Goal: Information Seeking & Learning: Learn about a topic

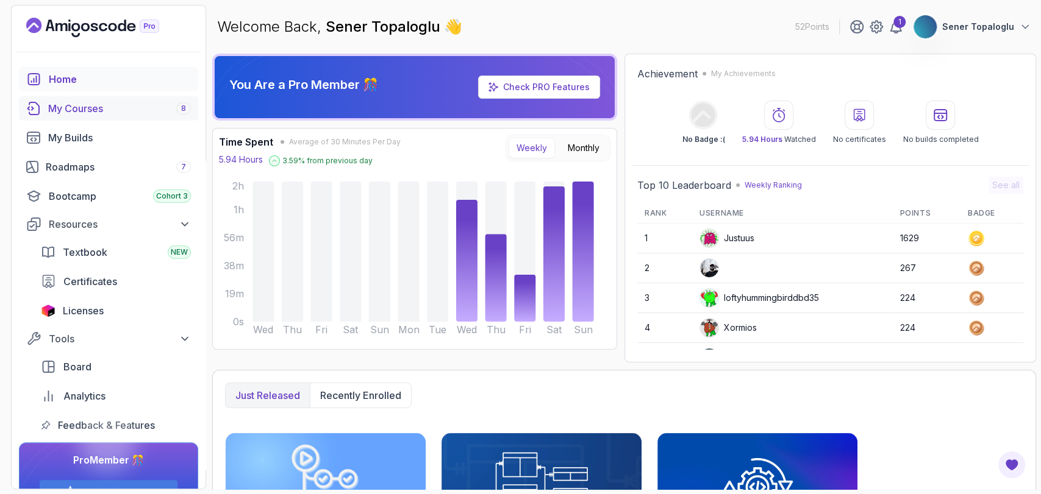
click at [56, 115] on div "My Courses 8" at bounding box center [119, 108] width 143 height 15
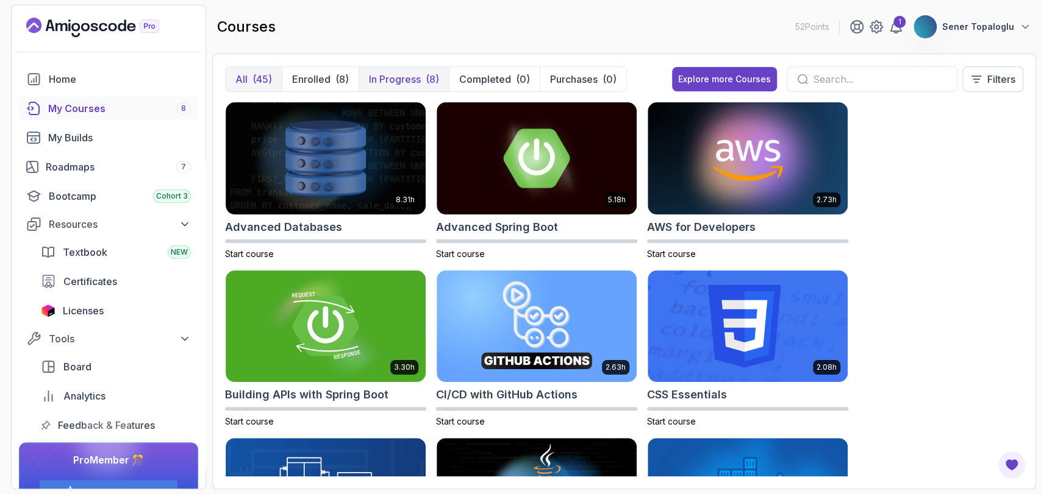
click at [385, 79] on p "In Progress" at bounding box center [395, 79] width 52 height 15
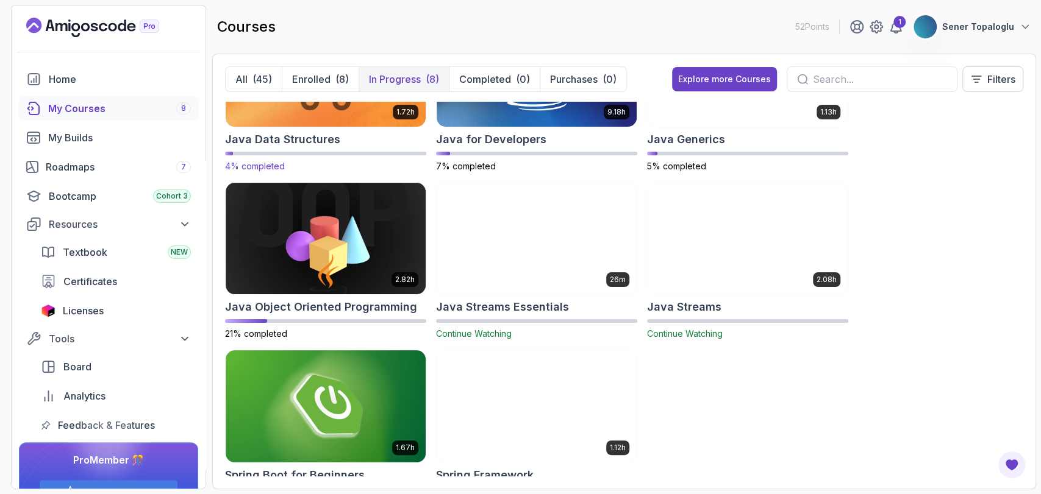
scroll to position [90, 0]
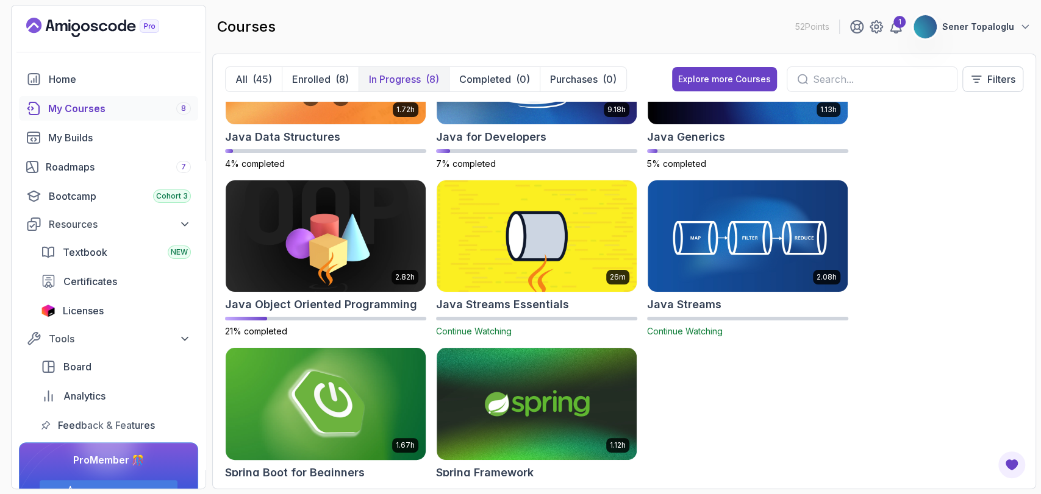
click at [369, 394] on img at bounding box center [326, 405] width 210 height 118
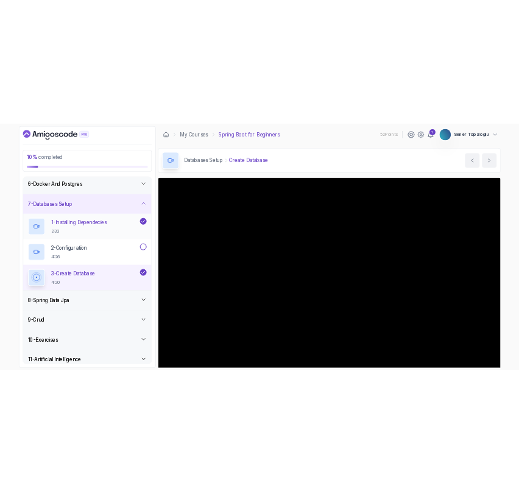
scroll to position [252, 0]
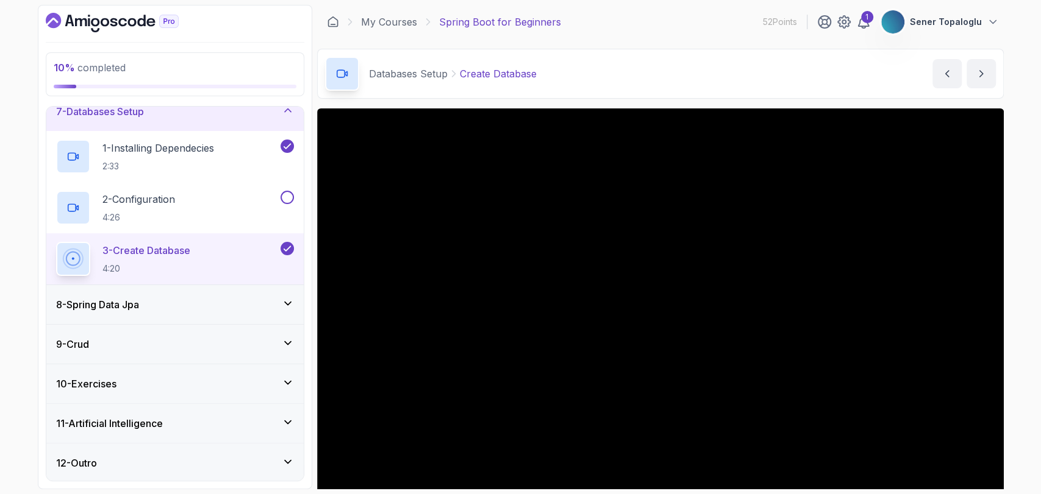
click at [122, 298] on h3 "8 - Spring Data Jpa" at bounding box center [97, 304] width 83 height 15
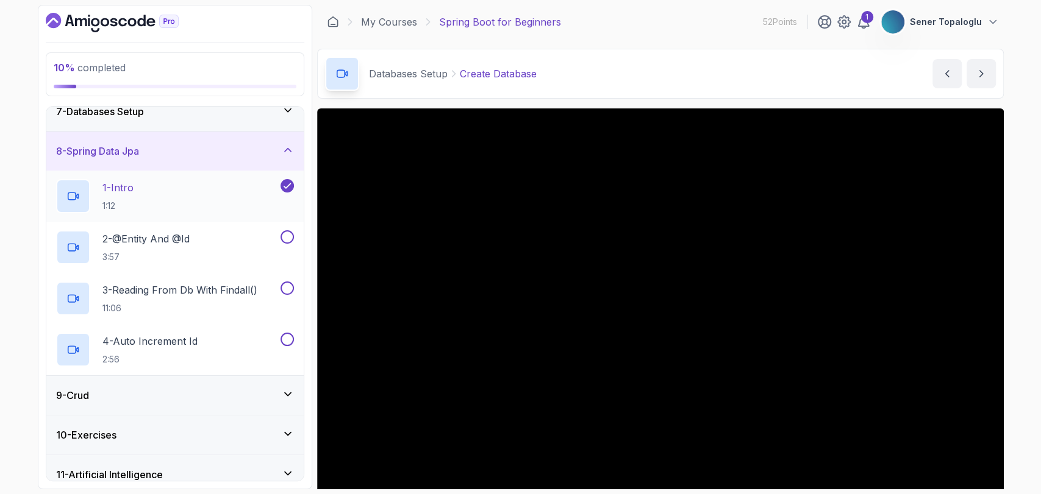
click at [134, 187] on p "1 - Intro" at bounding box center [117, 187] width 31 height 15
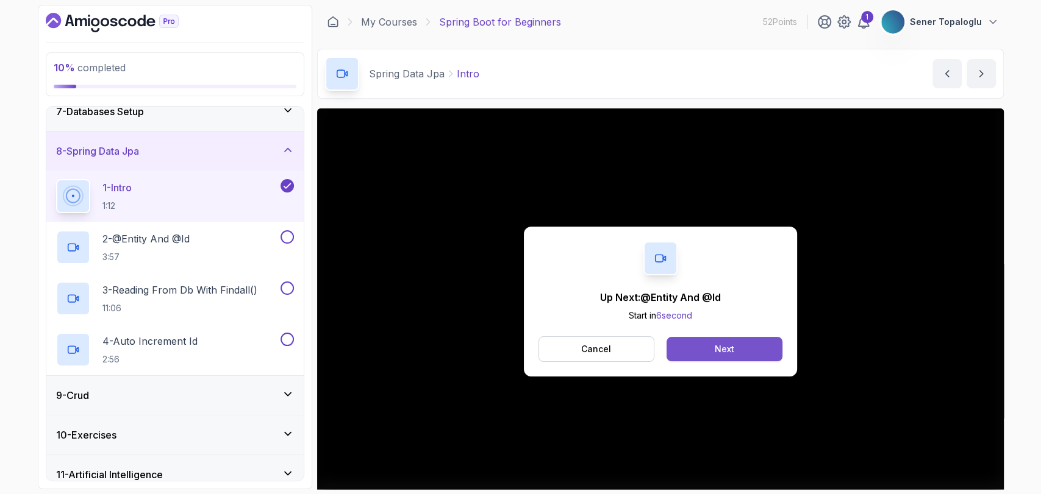
click at [691, 346] on button "Next" at bounding box center [723, 349] width 115 height 24
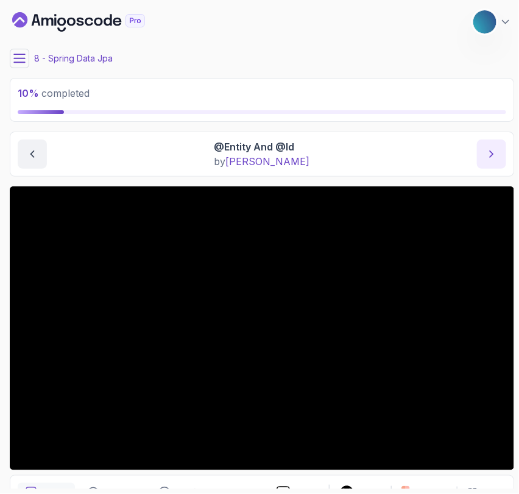
click at [490, 157] on icon "next content" at bounding box center [492, 154] width 12 height 12
click at [23, 51] on button at bounding box center [20, 59] width 20 height 20
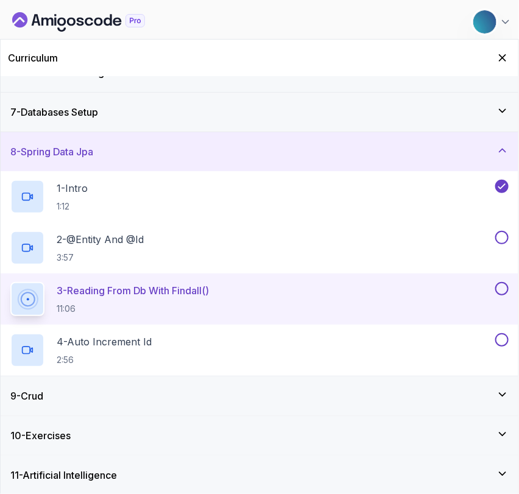
scroll to position [222, 0]
click at [42, 434] on h3 "10 - Exercises" at bounding box center [40, 435] width 60 height 15
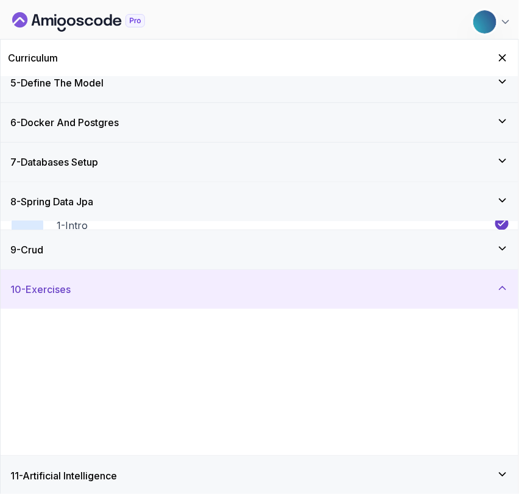
scroll to position [171, 0]
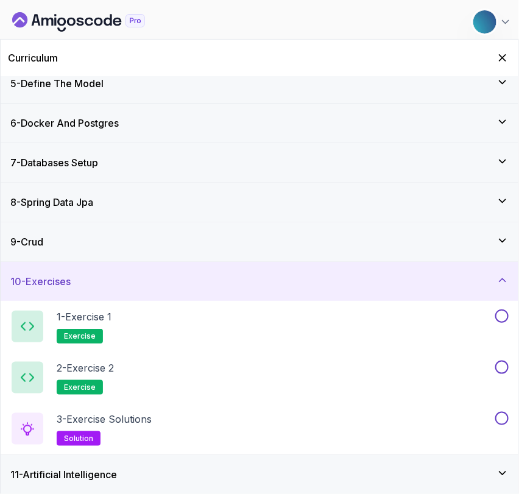
click at [43, 235] on h3 "9 - Crud" at bounding box center [26, 242] width 33 height 15
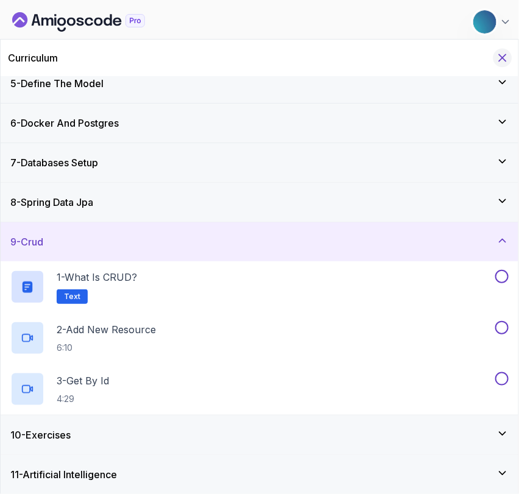
click at [505, 55] on icon "Hide Curriculum for mobile" at bounding box center [503, 58] width 7 height 7
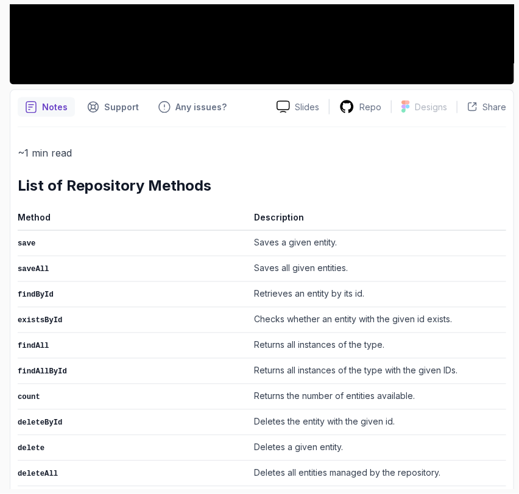
scroll to position [0, 0]
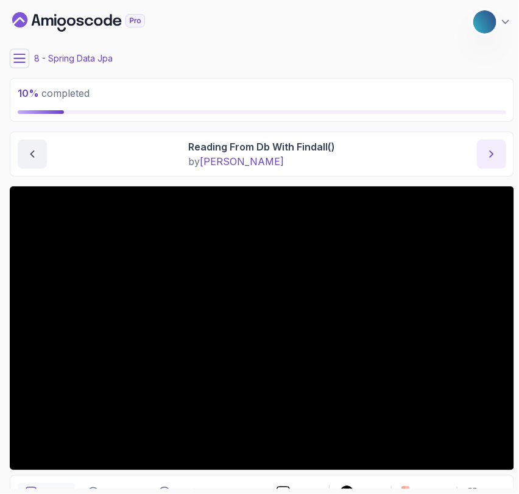
click at [480, 152] on button "next content" at bounding box center [491, 154] width 29 height 29
click at [23, 65] on button at bounding box center [20, 59] width 20 height 20
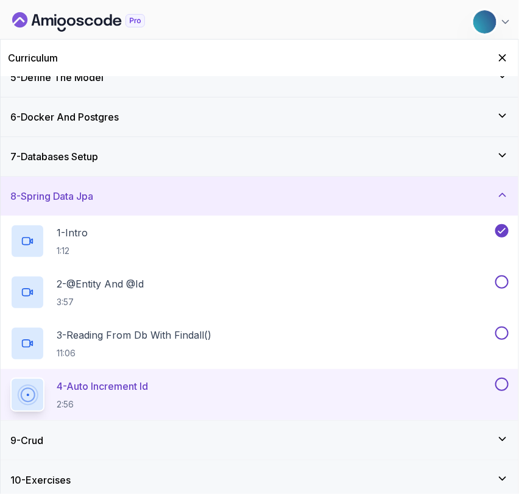
scroll to position [222, 0]
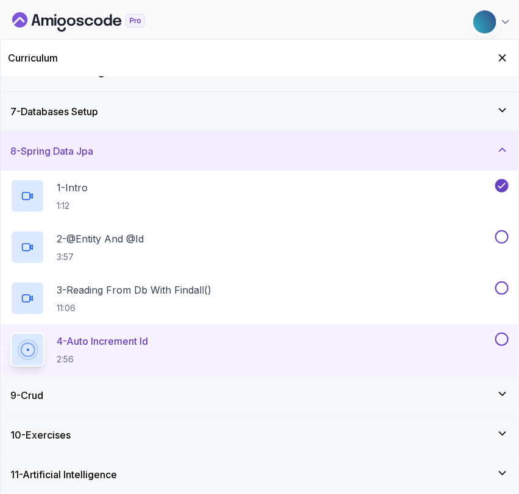
click at [54, 95] on div "7 - Databases Setup" at bounding box center [260, 111] width 518 height 39
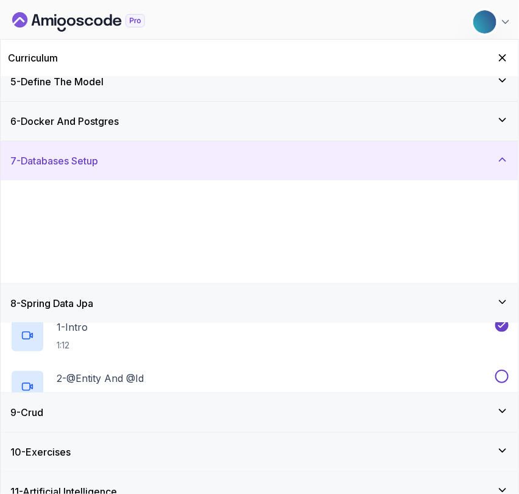
scroll to position [171, 0]
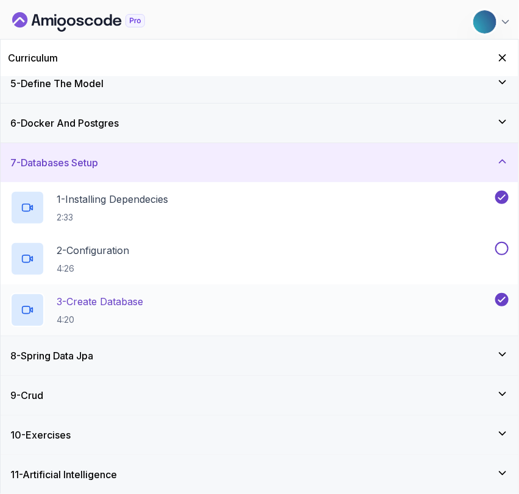
click at [69, 294] on p "3 - Create Database" at bounding box center [100, 301] width 87 height 15
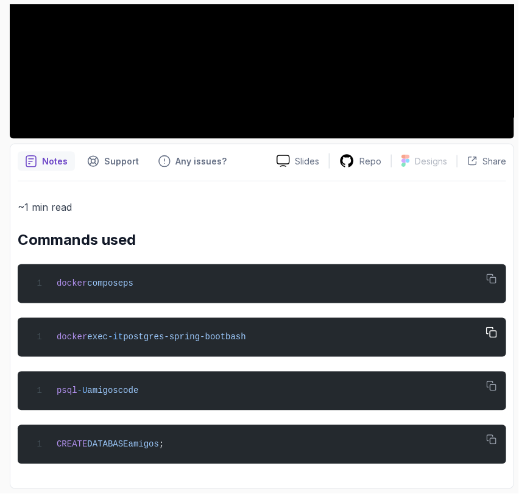
scroll to position [74, 0]
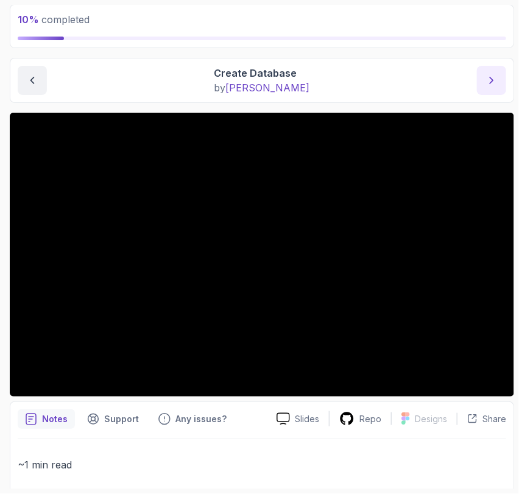
click at [501, 80] on button "next content" at bounding box center [491, 80] width 29 height 29
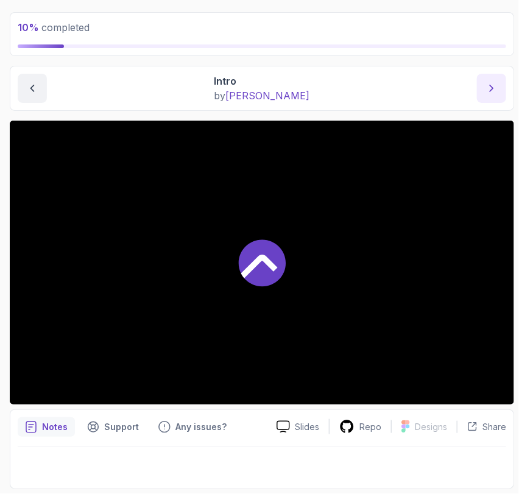
scroll to position [65, 0]
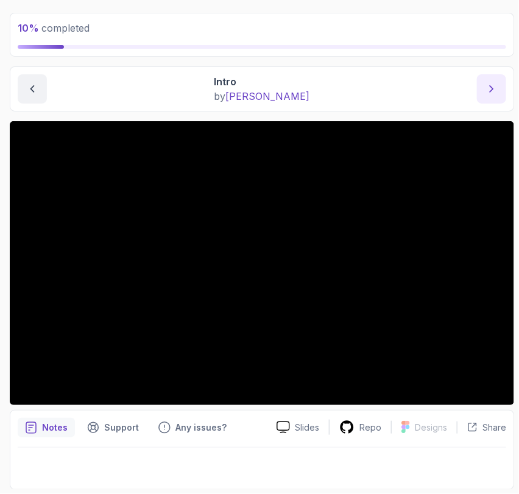
click at [486, 80] on button "next content" at bounding box center [491, 88] width 29 height 29
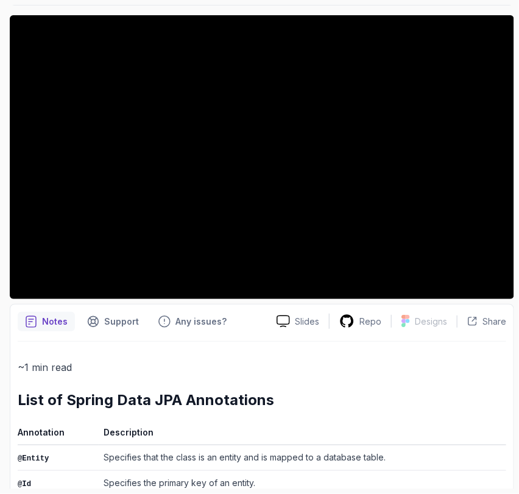
scroll to position [169, 0]
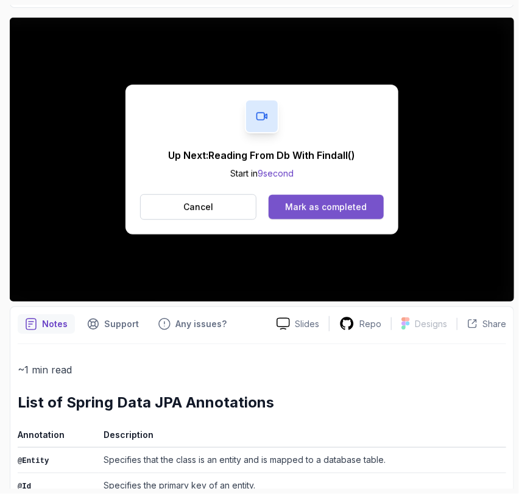
click at [310, 205] on div "Mark as completed" at bounding box center [326, 207] width 82 height 12
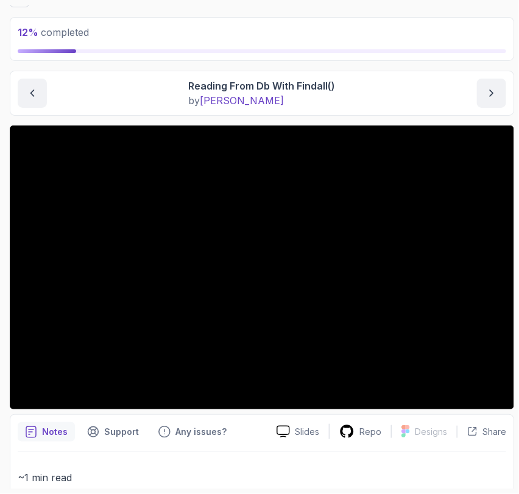
scroll to position [60, 0]
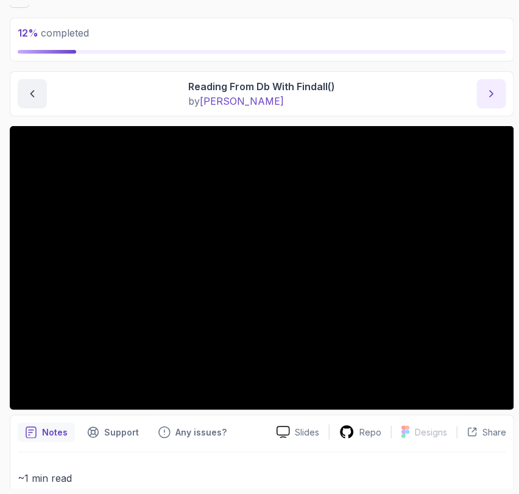
click at [480, 94] on button "next content" at bounding box center [491, 93] width 29 height 29
click at [483, 98] on button "next content" at bounding box center [491, 93] width 29 height 29
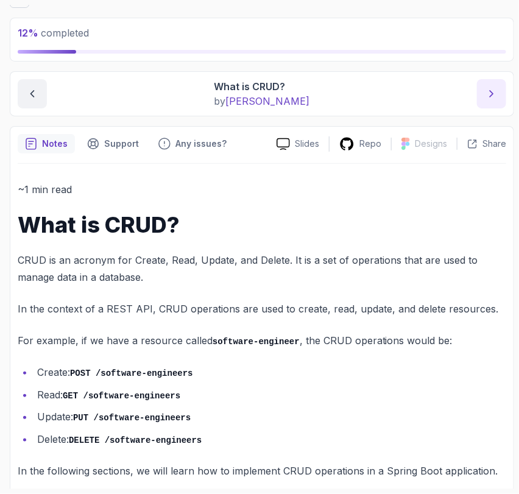
click at [486, 95] on icon "next content" at bounding box center [492, 94] width 12 height 12
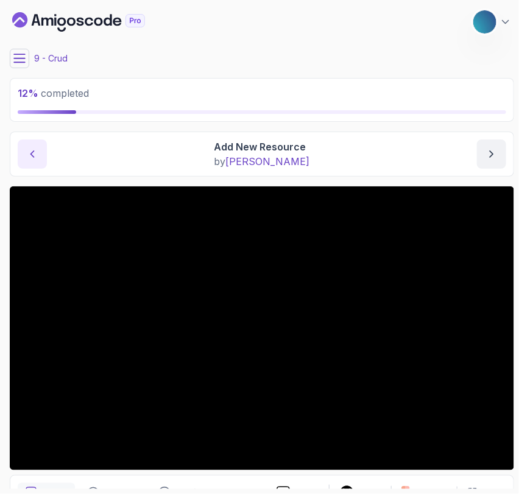
click at [44, 146] on button "previous content" at bounding box center [32, 154] width 29 height 29
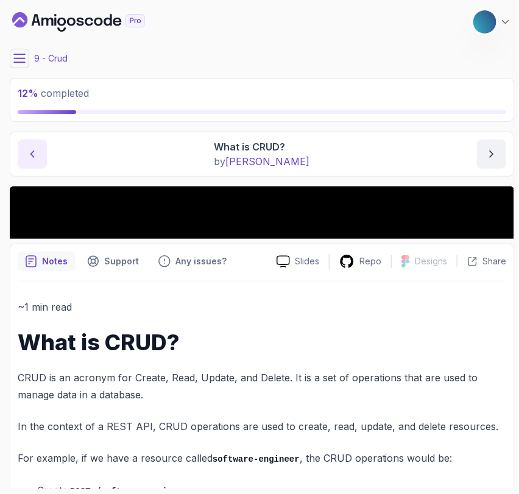
click at [44, 146] on button "previous content" at bounding box center [32, 154] width 29 height 29
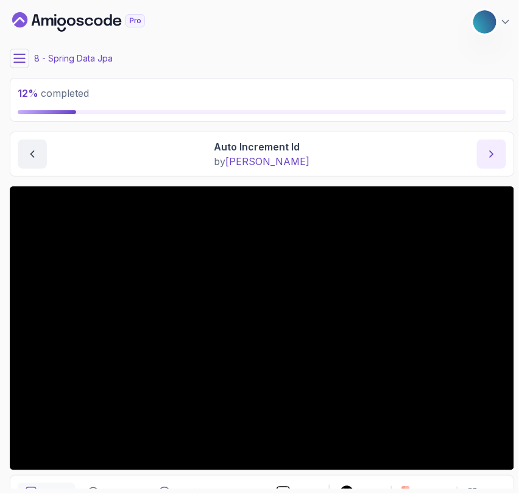
click at [489, 162] on button "next content" at bounding box center [491, 154] width 29 height 29
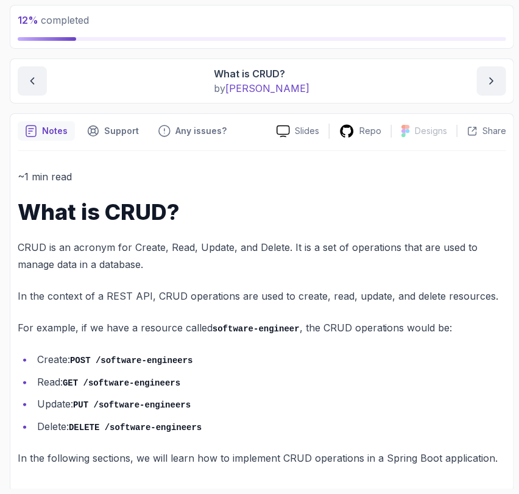
scroll to position [74, 0]
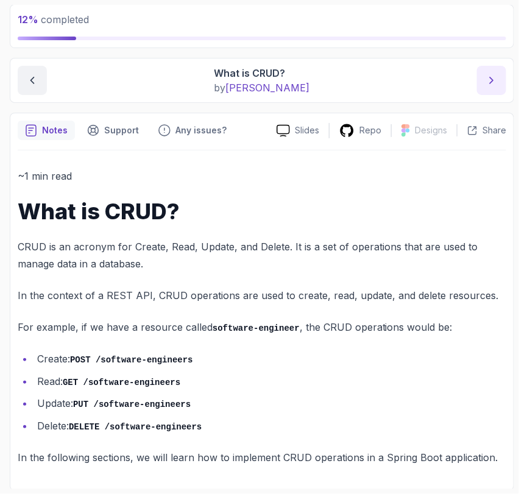
click at [493, 91] on button "next content" at bounding box center [491, 80] width 29 height 29
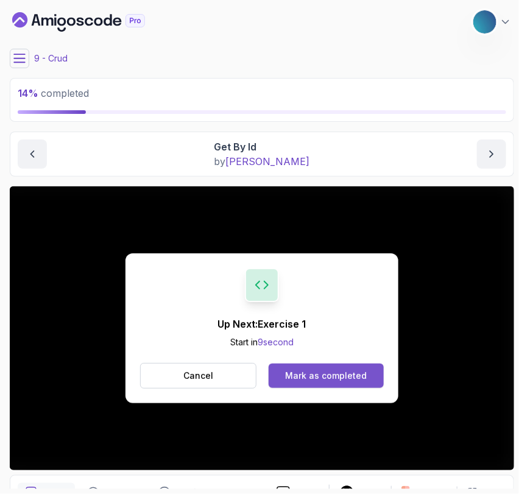
click at [324, 372] on div "Mark as completed" at bounding box center [326, 376] width 82 height 12
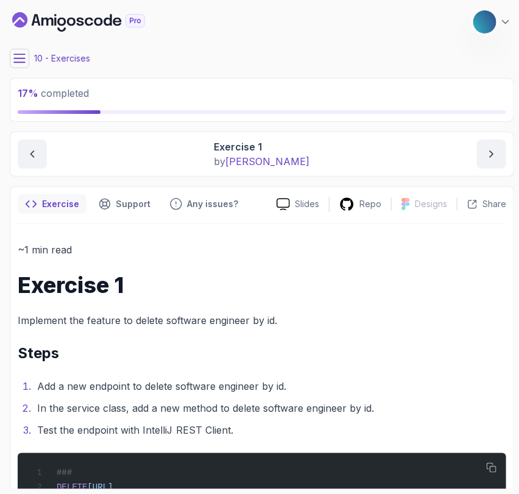
scroll to position [43, 0]
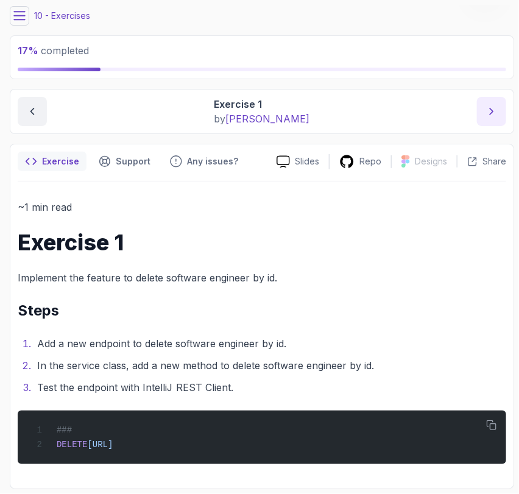
click at [487, 113] on icon "next content" at bounding box center [492, 111] width 12 height 12
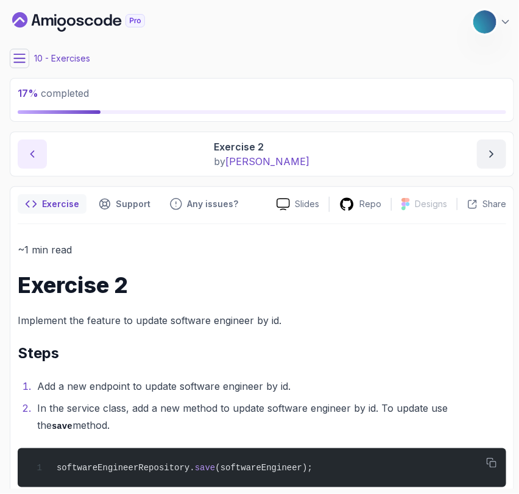
click at [21, 144] on button "previous content" at bounding box center [32, 154] width 29 height 29
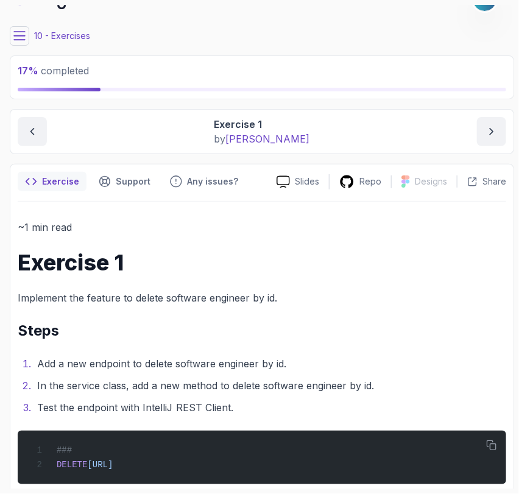
scroll to position [43, 0]
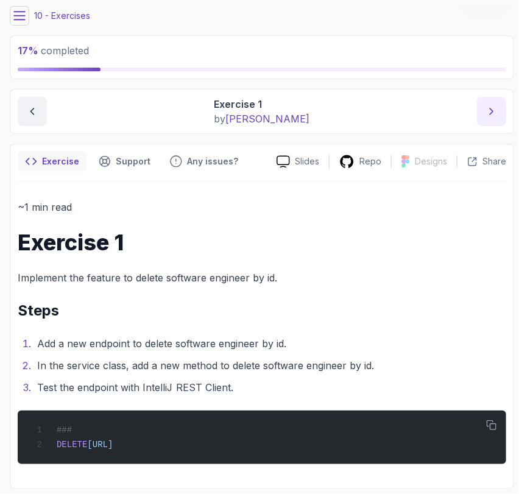
click at [486, 113] on icon "next content" at bounding box center [492, 111] width 12 height 12
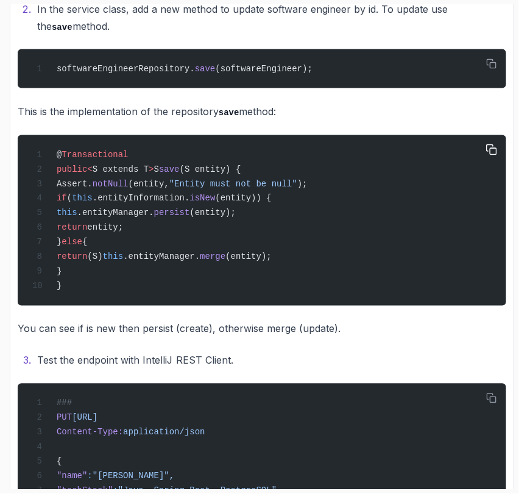
scroll to position [469, 0]
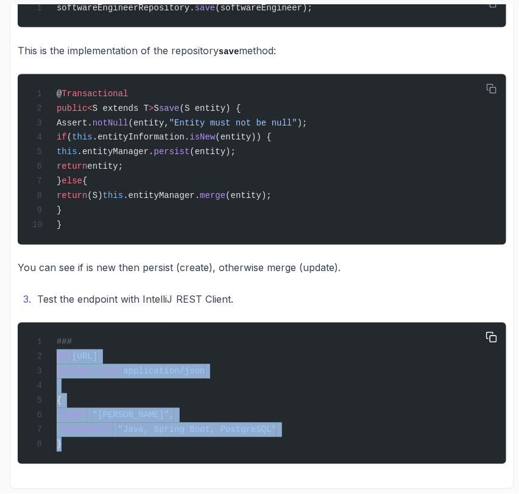
drag, startPoint x: 93, startPoint y: 452, endPoint x: 55, endPoint y: 351, distance: 108.6
click at [55, 351] on div "### PUT http://localhost:8080/api/v1/software-engineers/1 Content-Type: applica…" at bounding box center [261, 393] width 469 height 127
copy code "PUT http://localhost:8080/api/v1/software-engineers/1 Content-Type: application…"
click at [98, 355] on span "http://localhost:8080/api/v1/software-engineers/1" at bounding box center [85, 357] width 26 height 10
drag, startPoint x: 72, startPoint y: 442, endPoint x: 41, endPoint y: 352, distance: 95.4
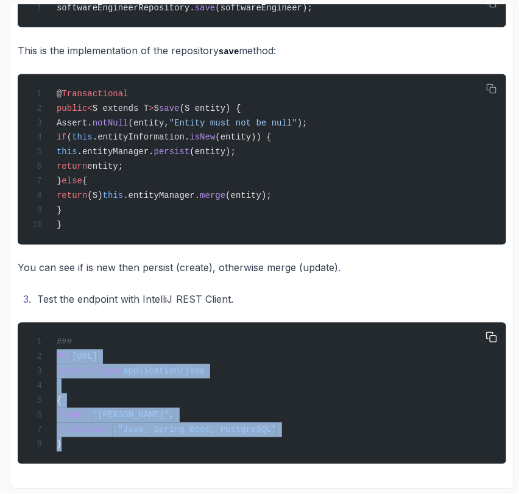
click at [41, 352] on div "### PUT http://localhost:8080/api/v1/software-engineers/1 Content-Type: applica…" at bounding box center [261, 393] width 469 height 127
copy code "PUT http://localhost:8080/api/v1/software-engineers/1 Content-Type: application…"
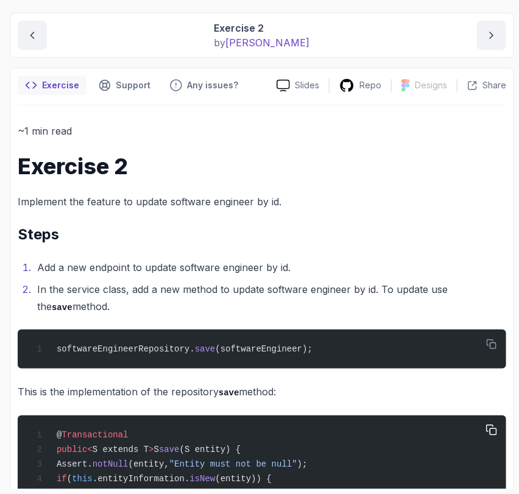
scroll to position [0, 0]
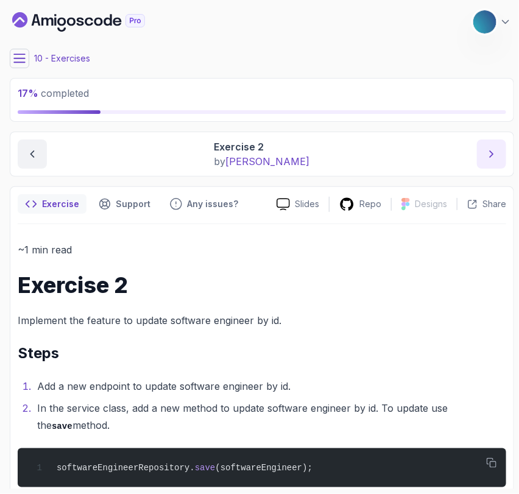
click at [489, 147] on button "next content" at bounding box center [491, 154] width 29 height 29
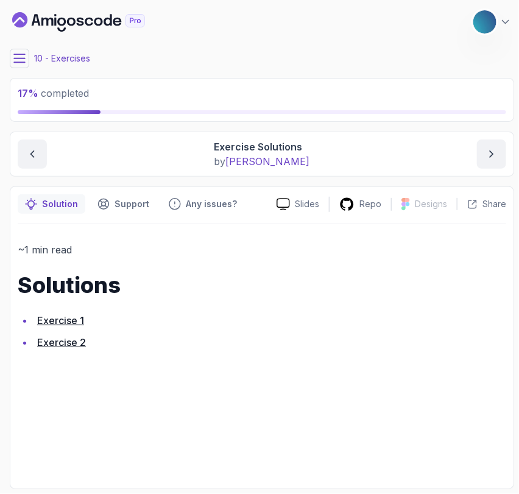
click at [69, 316] on link "Exercise 1" at bounding box center [60, 321] width 47 height 12
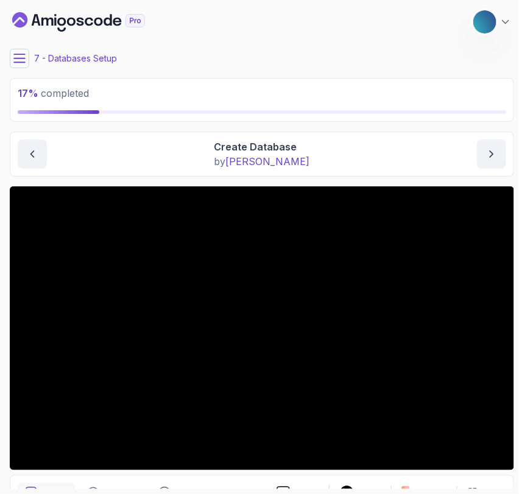
click at [10, 55] on button at bounding box center [20, 59] width 20 height 20
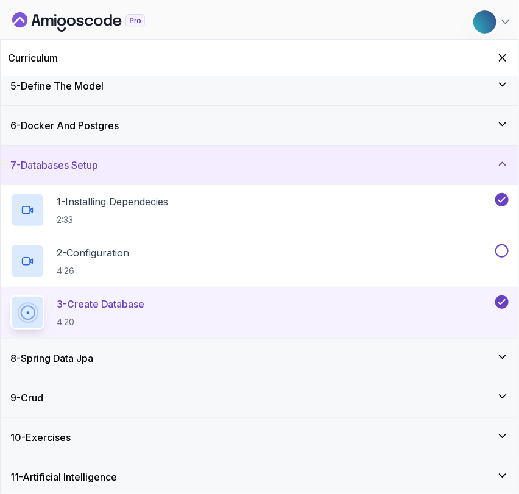
scroll to position [171, 0]
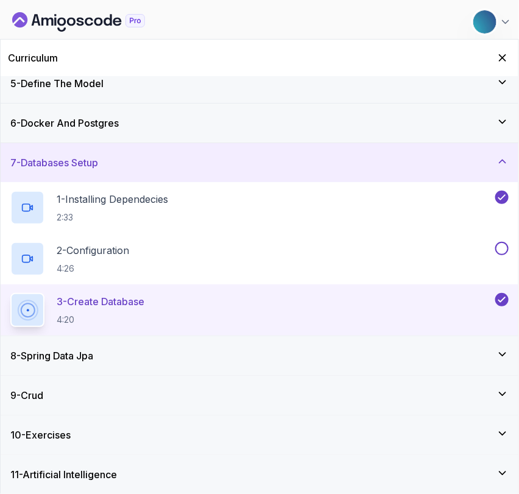
click at [42, 388] on h3 "9 - Crud" at bounding box center [26, 395] width 33 height 15
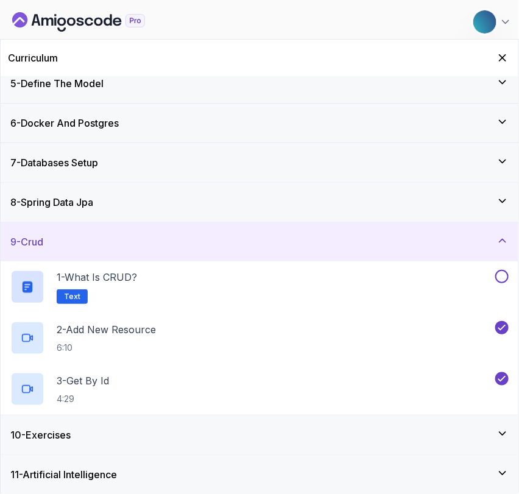
click at [53, 425] on div "10 - Exercises" at bounding box center [260, 435] width 518 height 39
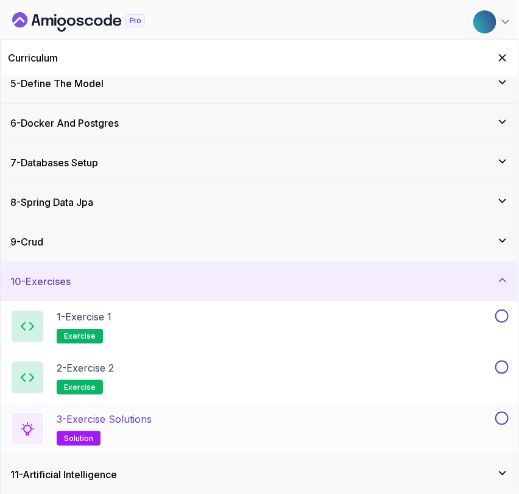
click at [77, 412] on p "3 - Exercise Solutions" at bounding box center [104, 419] width 95 height 15
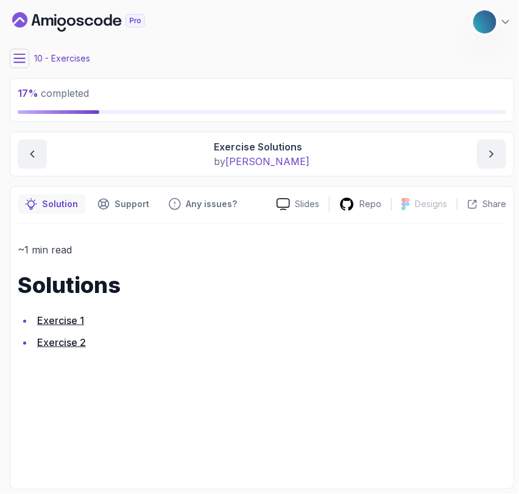
click at [74, 343] on link "Exercise 2" at bounding box center [61, 343] width 49 height 12
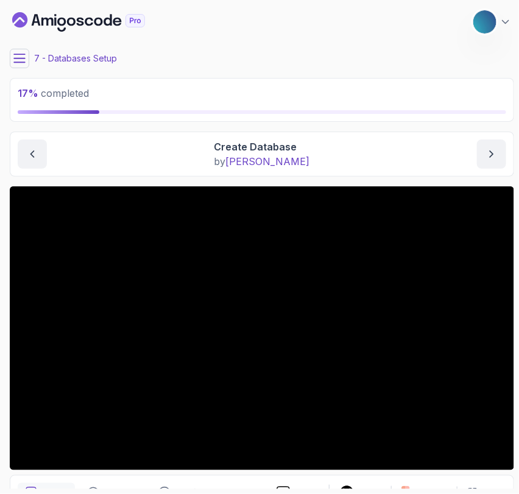
click at [24, 55] on icon at bounding box center [19, 58] width 12 height 12
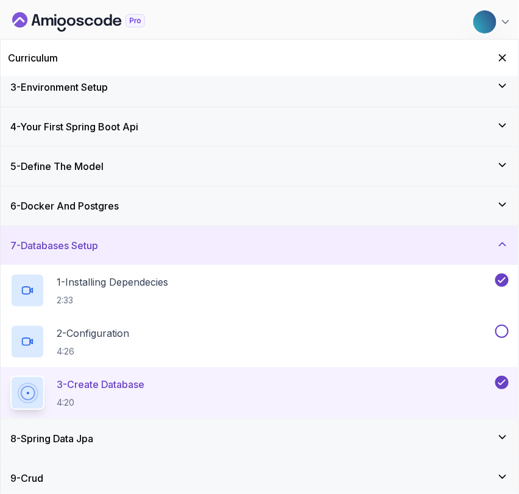
scroll to position [171, 0]
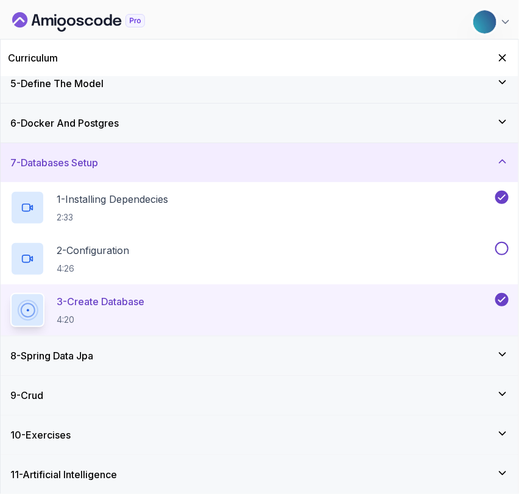
click at [59, 478] on h3 "11 - Artificial Intelligence" at bounding box center [63, 475] width 107 height 15
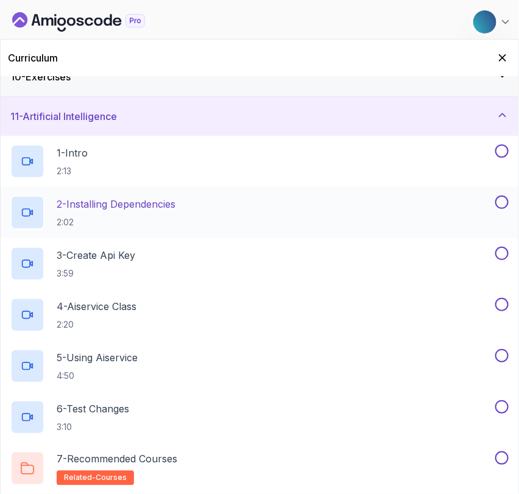
scroll to position [0, 0]
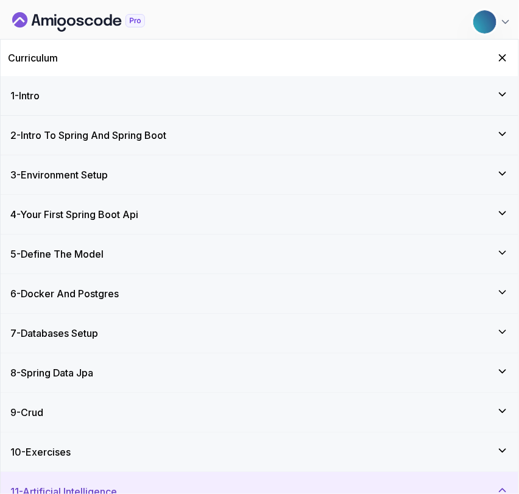
click at [73, 18] on icon "Dashboard" at bounding box center [71, 22] width 9 height 9
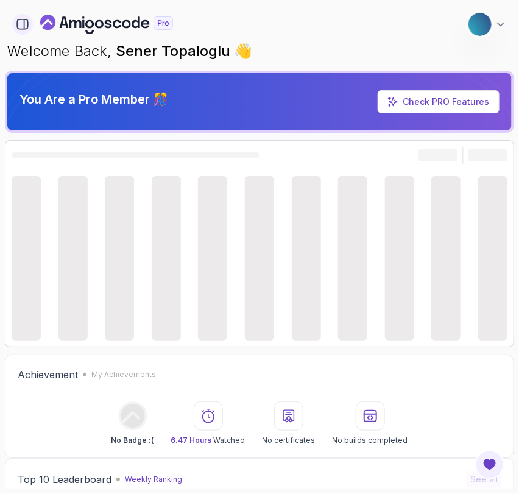
click at [27, 23] on icon "button" at bounding box center [22, 25] width 11 height 10
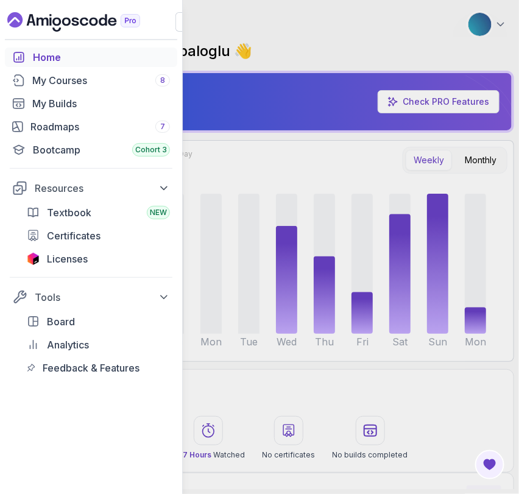
click at [41, 90] on div "Home My Courses 8 My Builds Roadmaps 7 Bootcamp Cohort 3 Resources Textbook NEW…" at bounding box center [91, 213] width 173 height 330
click at [39, 87] on div "My Courses 8" at bounding box center [101, 80] width 138 height 15
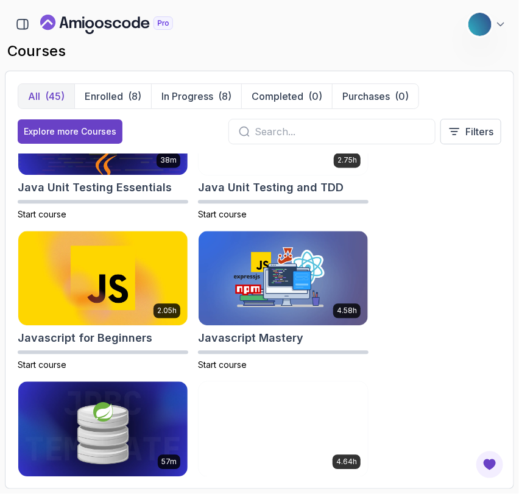
scroll to position [1730, 0]
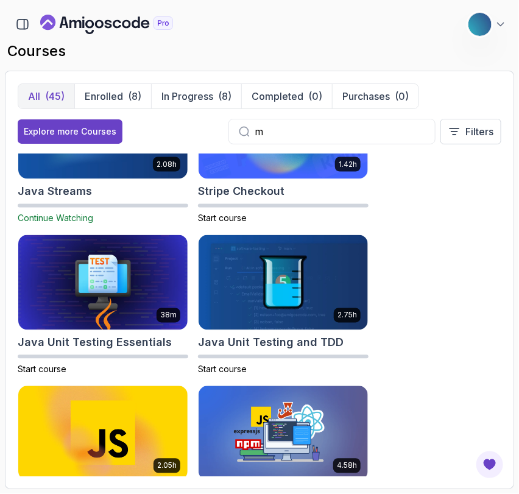
click at [301, 137] on input "m" at bounding box center [340, 131] width 171 height 15
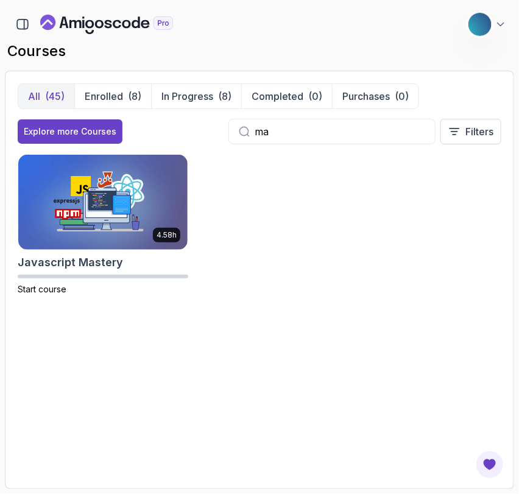
type input "m"
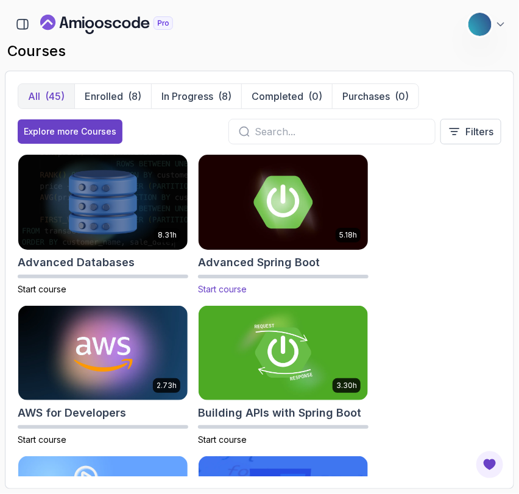
click at [293, 167] on img at bounding box center [283, 201] width 178 height 99
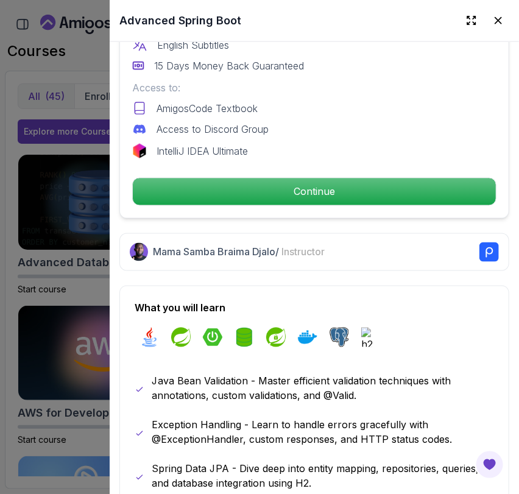
scroll to position [438, 0]
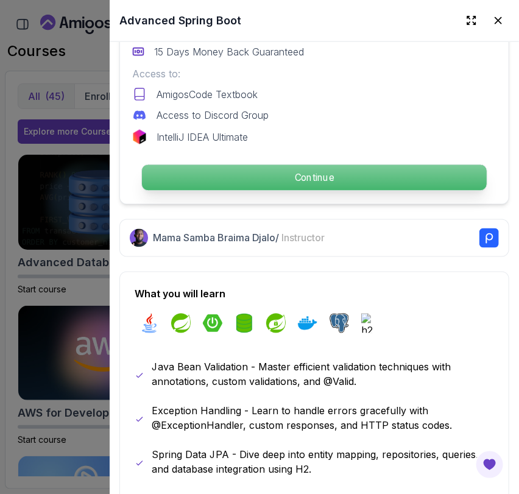
click at [188, 174] on p "Continue" at bounding box center [314, 178] width 345 height 26
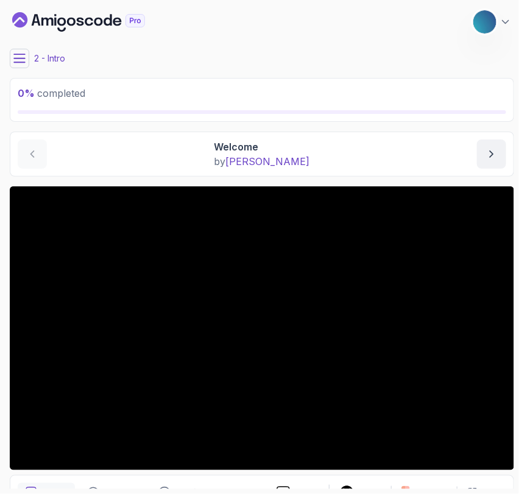
click at [24, 55] on icon at bounding box center [19, 58] width 12 height 12
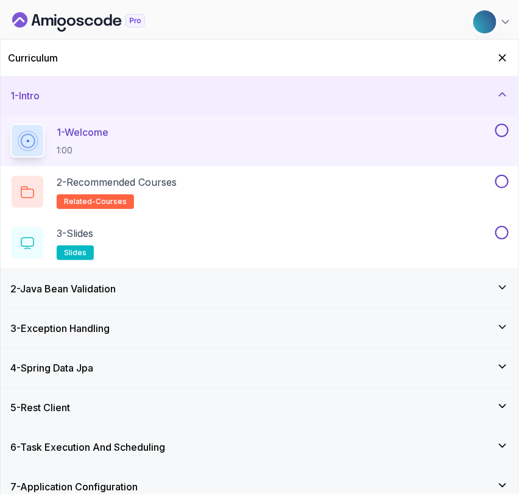
click at [63, 283] on h3 "2 - Java Bean Validation" at bounding box center [62, 289] width 105 height 15
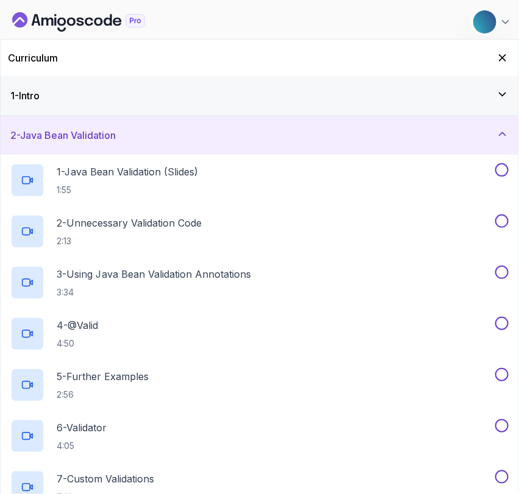
click at [42, 87] on div "1 - Intro" at bounding box center [260, 95] width 518 height 39
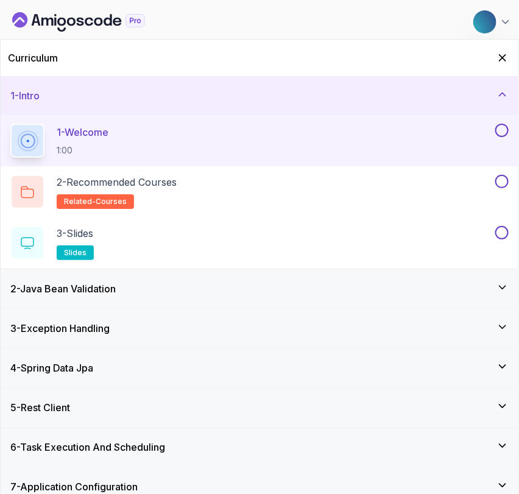
click at [81, 329] on h3 "3 - Exception Handling" at bounding box center [59, 328] width 99 height 15
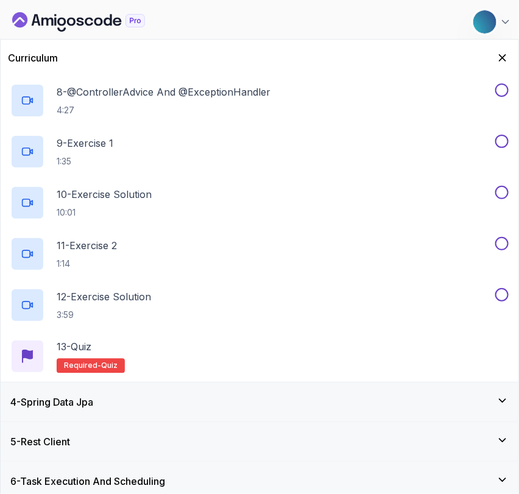
scroll to position [697, 0]
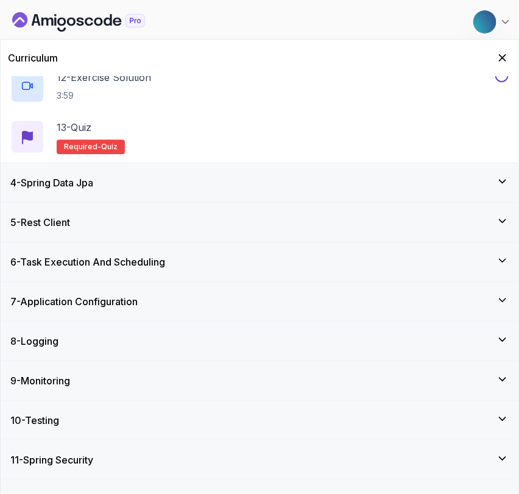
click at [42, 238] on div "5 - Rest Client" at bounding box center [260, 222] width 518 height 39
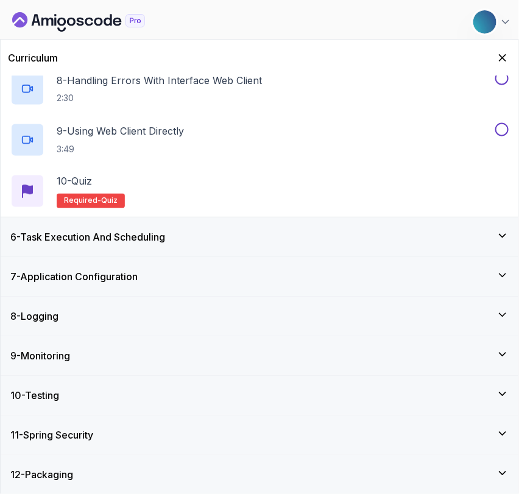
scroll to position [0, 0]
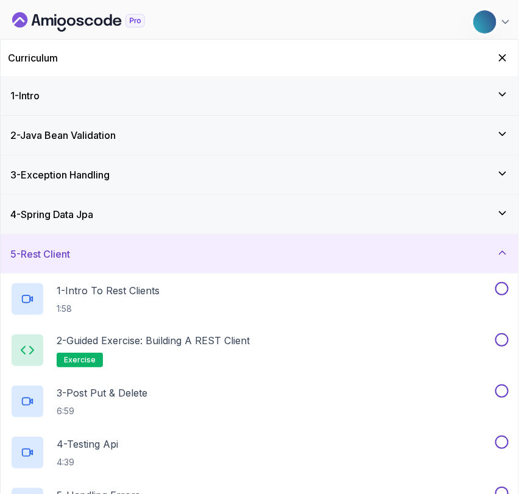
click at [72, 34] on div "My Courses Advanced Spring Boot 55 Points 1 Sener Topaloglu" at bounding box center [262, 22] width 505 height 34
click at [69, 30] on icon "Dashboard" at bounding box center [78, 22] width 133 height 20
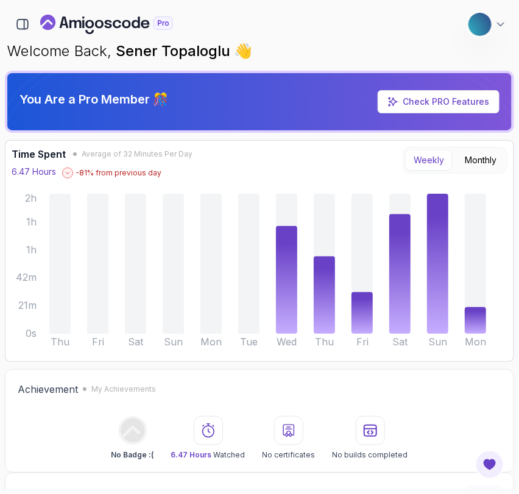
click at [22, 35] on div "56 Points 1 Sener Topaloglu" at bounding box center [260, 24] width 510 height 24
click at [19, 30] on icon "button" at bounding box center [22, 24] width 13 height 13
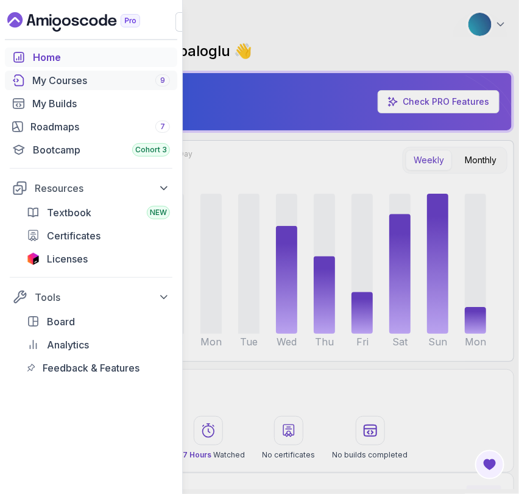
click at [45, 88] on link "My Courses 9" at bounding box center [91, 81] width 173 height 20
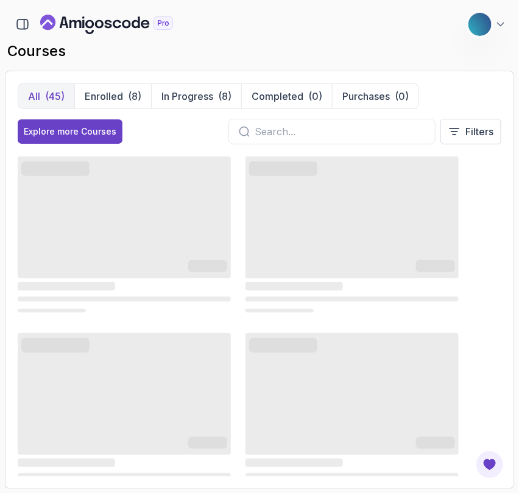
click at [264, 128] on input "text" at bounding box center [340, 131] width 171 height 15
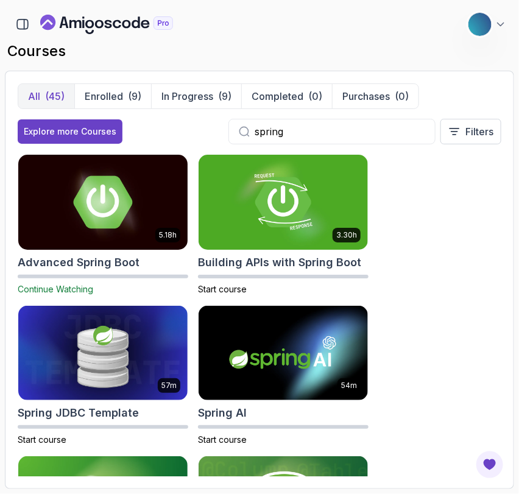
type input "spring"
click at [83, 241] on img at bounding box center [103, 201] width 178 height 99
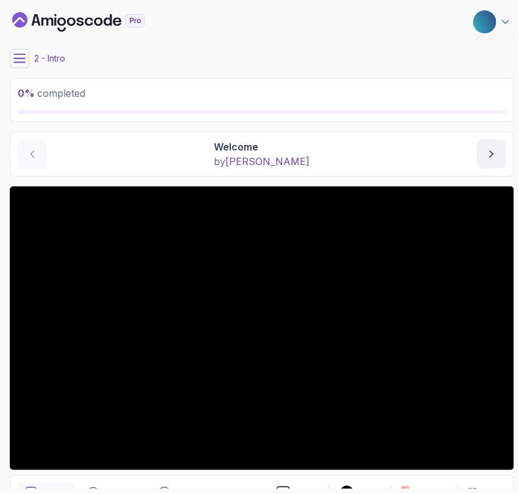
click at [18, 54] on icon at bounding box center [19, 58] width 12 height 12
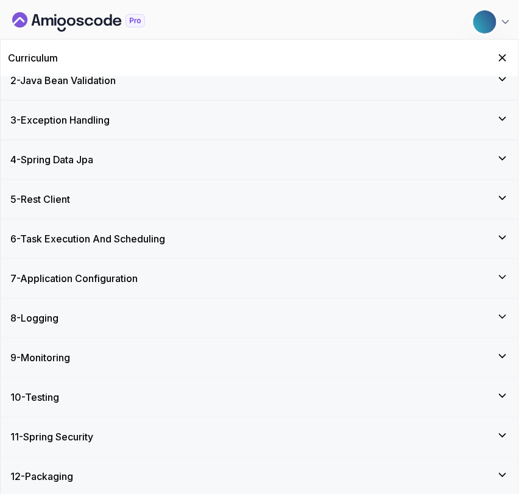
scroll to position [210, 0]
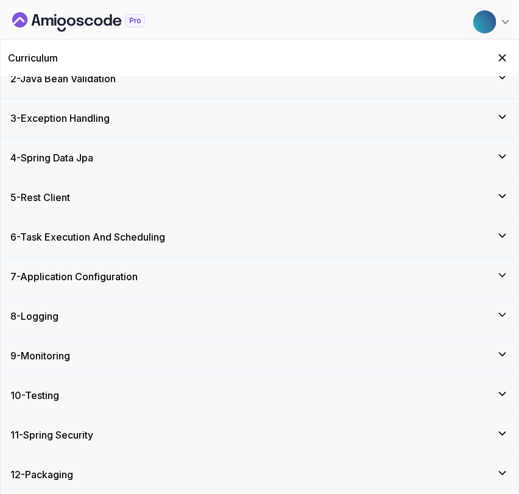
click at [51, 464] on div "12 - Packaging" at bounding box center [260, 474] width 518 height 39
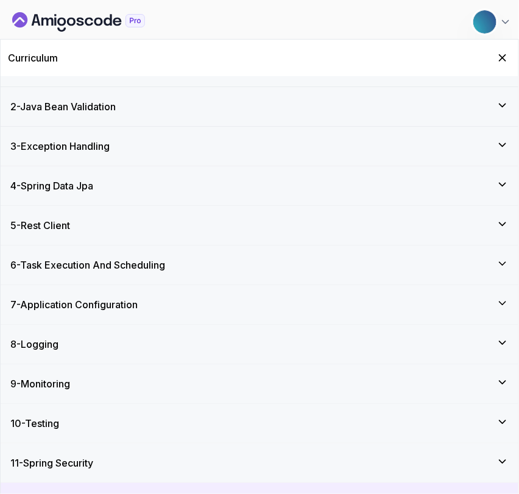
scroll to position [0, 0]
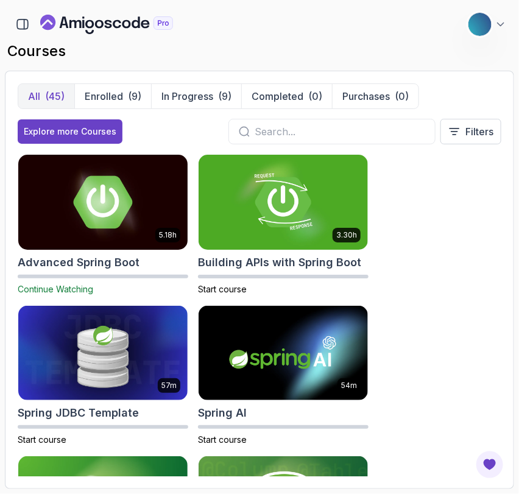
click at [115, 229] on img at bounding box center [103, 201] width 178 height 99
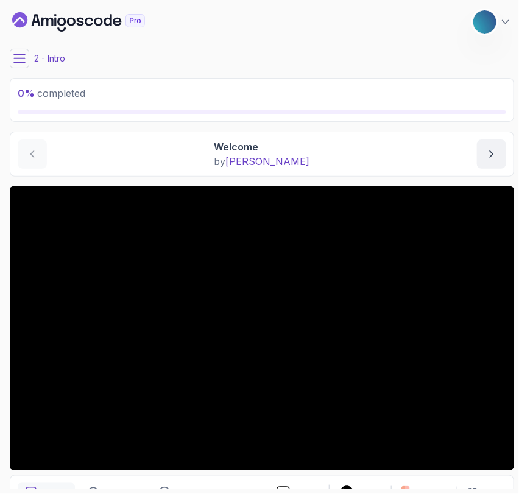
click at [20, 62] on icon at bounding box center [19, 58] width 11 height 8
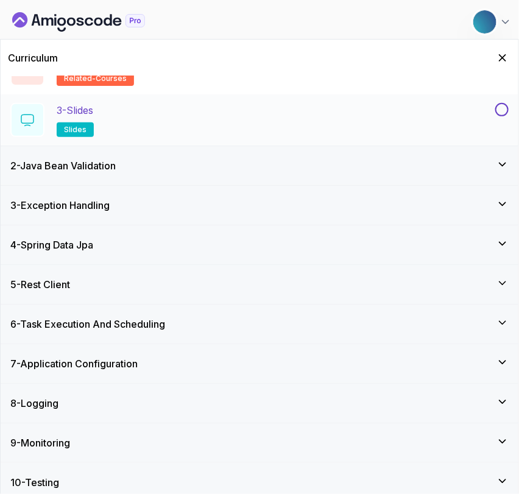
scroll to position [120, 0]
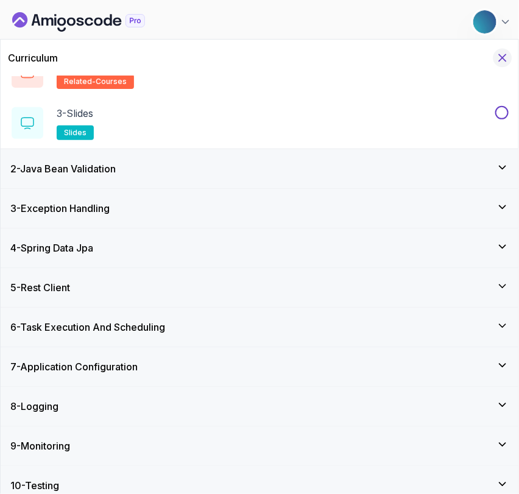
click at [497, 60] on icon "Hide Curriculum for mobile" at bounding box center [502, 57] width 13 height 13
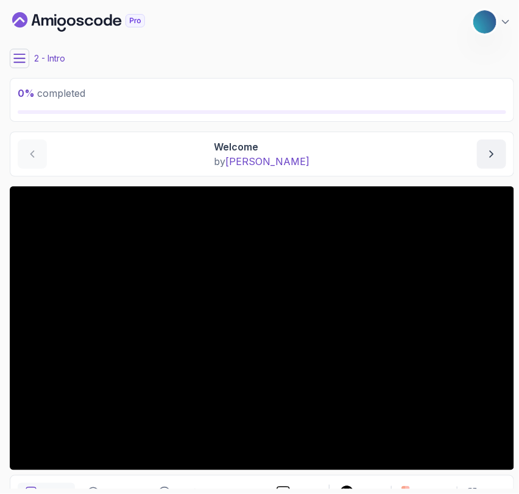
click at [24, 57] on icon at bounding box center [19, 58] width 12 height 12
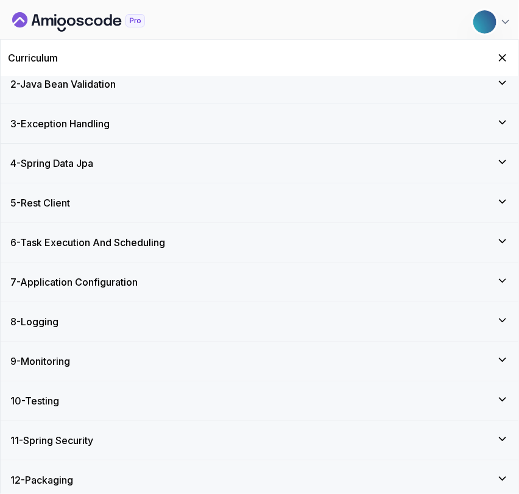
click at [57, 173] on div "4 - Spring Data Jpa" at bounding box center [260, 163] width 518 height 39
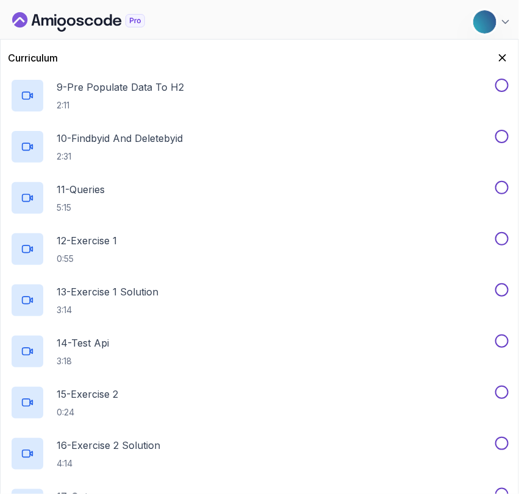
scroll to position [61, 0]
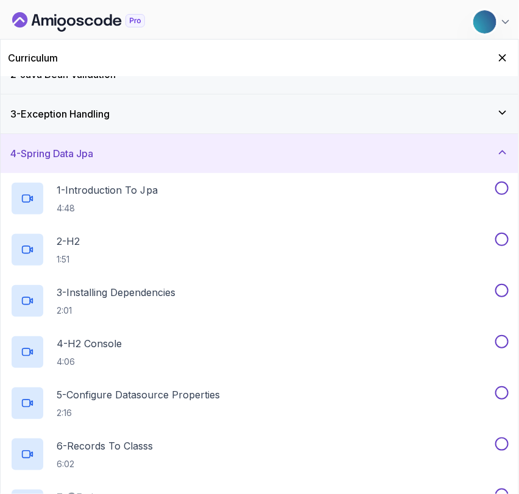
click at [51, 166] on div "4 - Spring Data Jpa" at bounding box center [260, 153] width 518 height 39
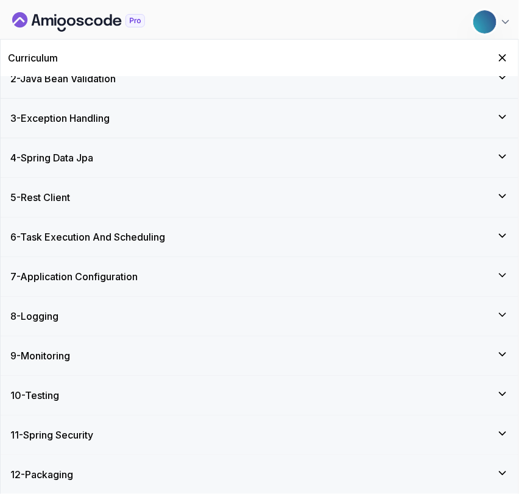
scroll to position [0, 0]
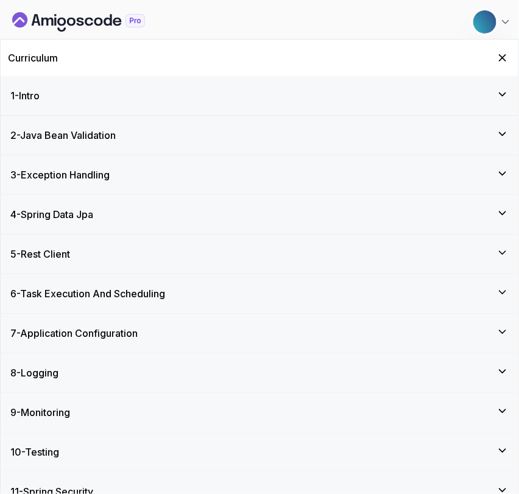
click at [160, 90] on div "1 - Intro" at bounding box center [259, 95] width 499 height 15
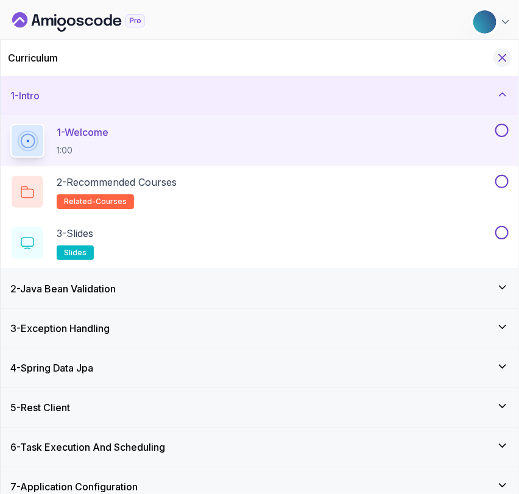
click at [503, 59] on icon "Hide Curriculum for mobile" at bounding box center [503, 58] width 7 height 7
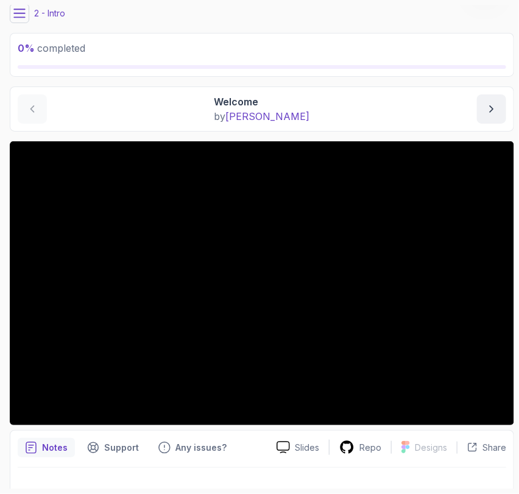
scroll to position [65, 0]
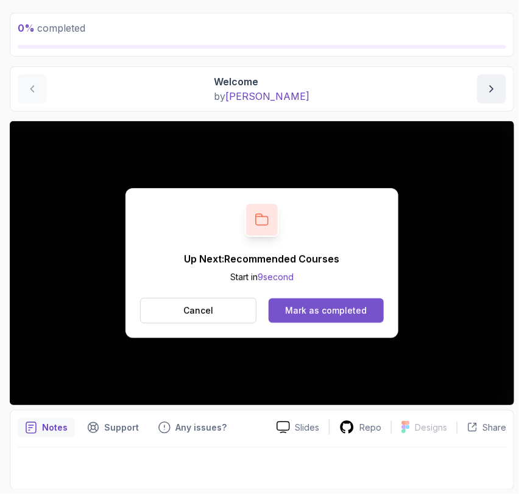
click at [288, 312] on div "Mark as completed" at bounding box center [326, 311] width 82 height 12
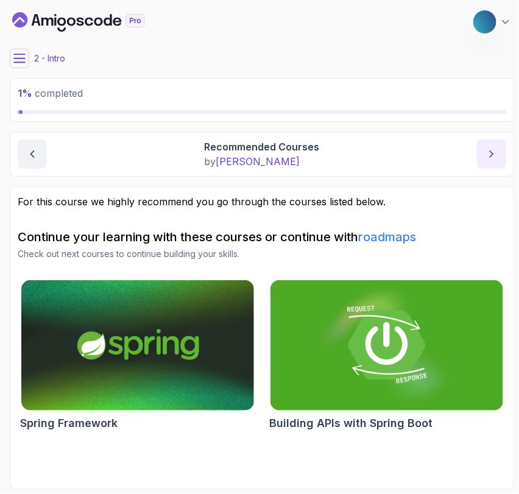
click at [493, 158] on icon "next content" at bounding box center [492, 154] width 12 height 12
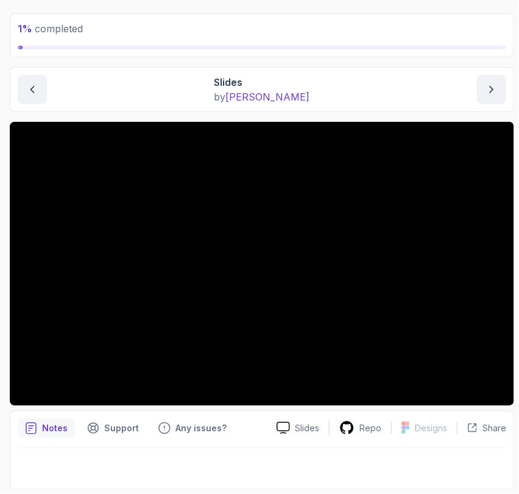
scroll to position [65, 0]
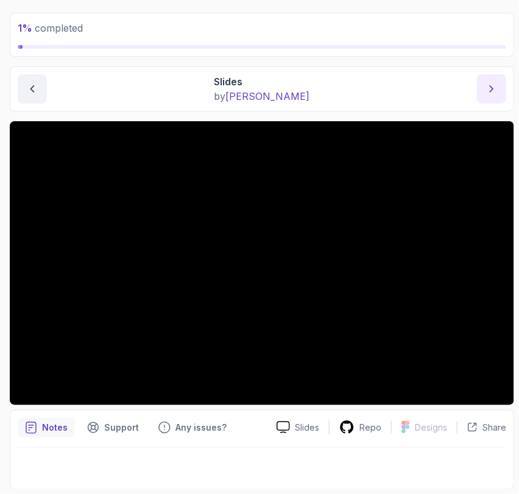
click at [497, 86] on icon "next content" at bounding box center [492, 89] width 12 height 12
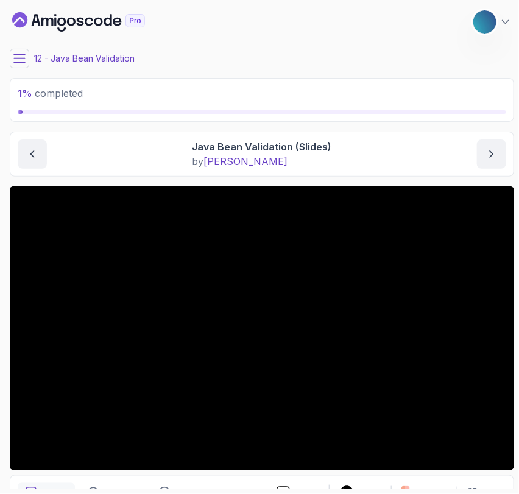
click at [26, 60] on button at bounding box center [20, 59] width 20 height 20
